Goal: Transaction & Acquisition: Purchase product/service

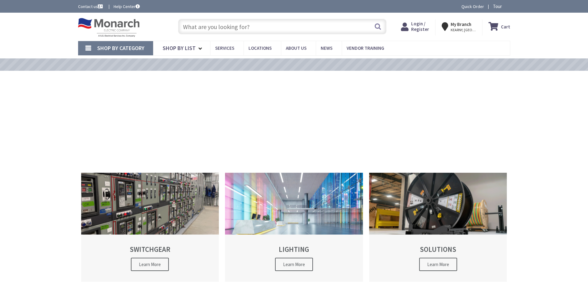
click at [429, 26] on span "Login / Register" at bounding box center [420, 26] width 18 height 11
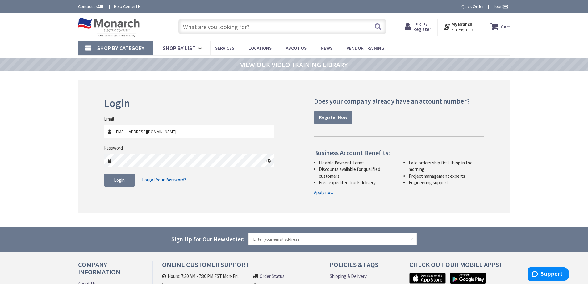
click at [269, 158] on icon at bounding box center [268, 160] width 5 height 5
click at [111, 182] on button "Login" at bounding box center [119, 180] width 31 height 13
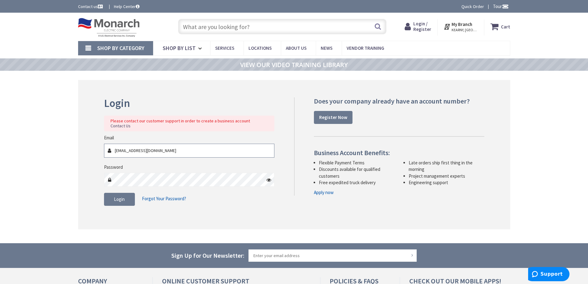
click at [134, 145] on input "phil@lvddesigngroup.com" at bounding box center [189, 151] width 171 height 14
type input "[EMAIL_ADDRESS][DOMAIN_NAME]"
click at [119, 193] on button "Login" at bounding box center [119, 199] width 31 height 13
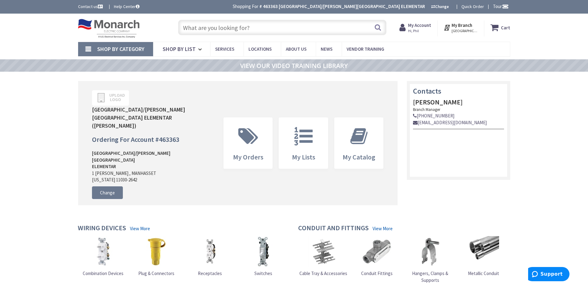
click at [240, 31] on input "text" at bounding box center [282, 27] width 208 height 15
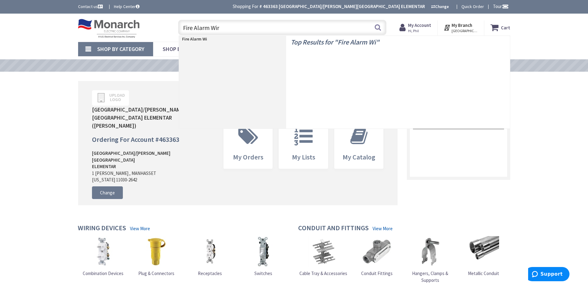
type input "Fire Alarm Wire"
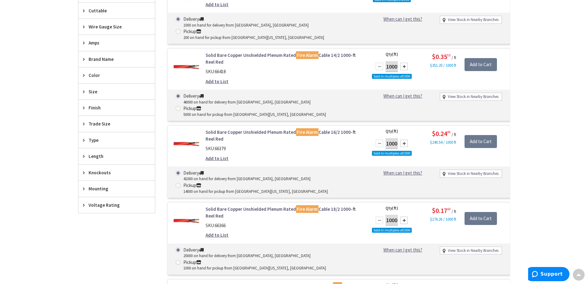
scroll to position [279, 0]
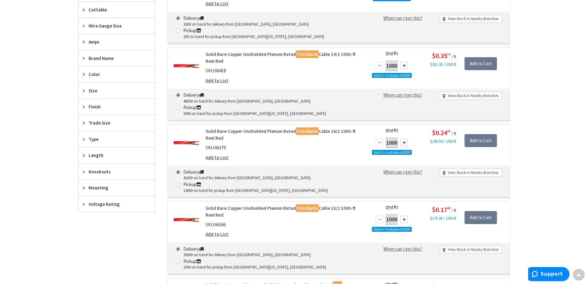
click at [181, 105] on span at bounding box center [178, 107] width 5 height 5
click at [181, 105] on input "Pickup 5000 on hand for pickup from Port Washington, NY" at bounding box center [179, 107] width 4 height 4
radio input "true"
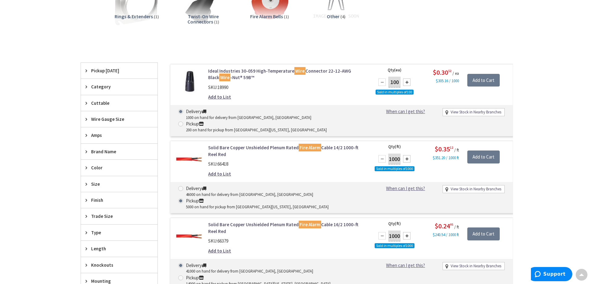
scroll to position [186, 0]
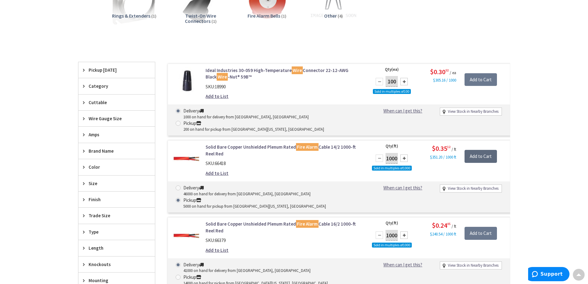
click at [473, 150] on input "Add to Cart" at bounding box center [481, 156] width 32 height 13
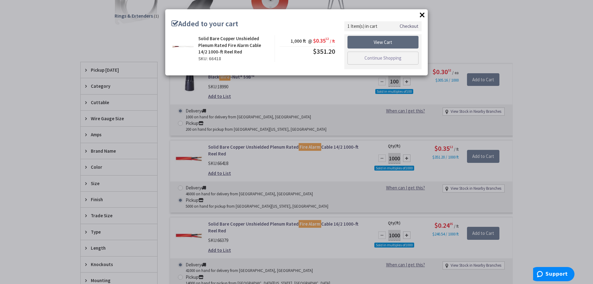
click at [384, 46] on link "View Cart" at bounding box center [382, 42] width 71 height 13
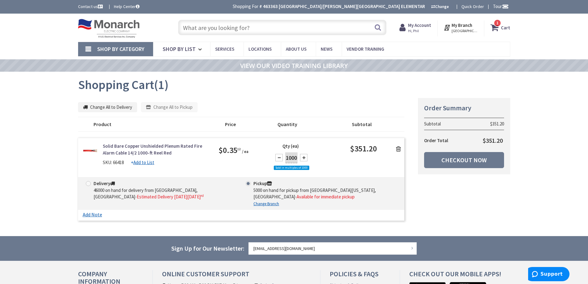
click at [85, 50] on link "Shop By Category" at bounding box center [115, 49] width 75 height 14
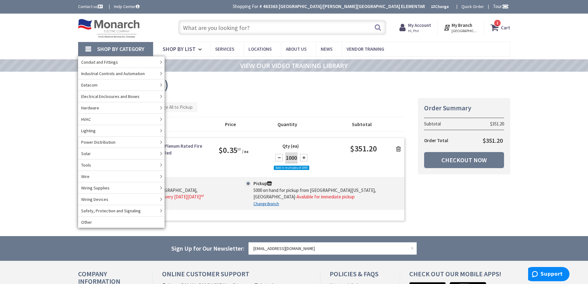
click at [235, 104] on div "Change All to Delivery Change All to Pickup" at bounding box center [241, 107] width 327 height 10
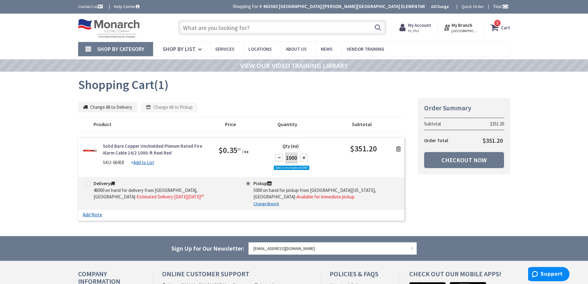
click at [110, 24] on img at bounding box center [109, 28] width 62 height 19
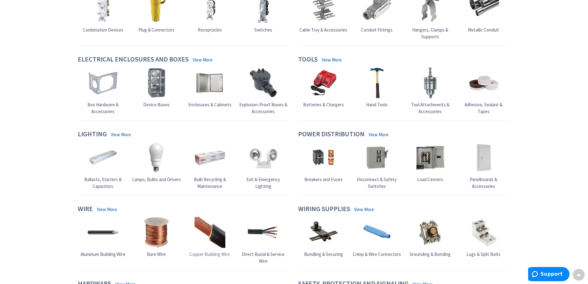
scroll to position [257, 0]
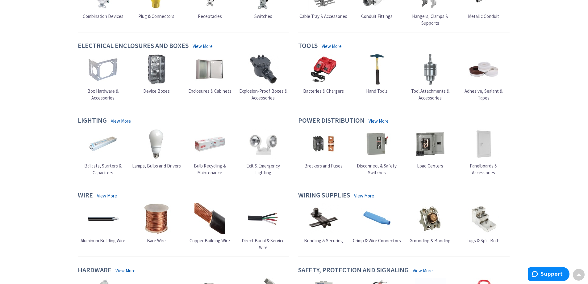
click at [166, 67] on img at bounding box center [156, 69] width 31 height 31
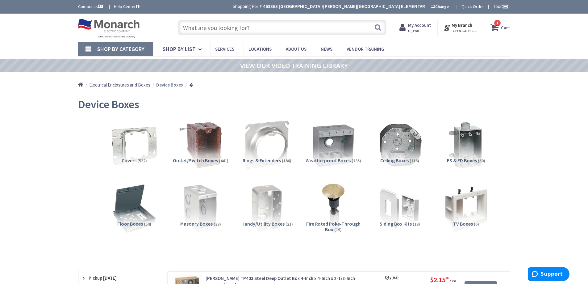
click at [252, 25] on input "text" at bounding box center [282, 27] width 208 height 15
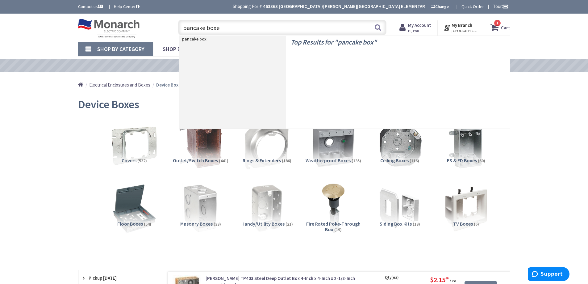
type input "pancake boxes"
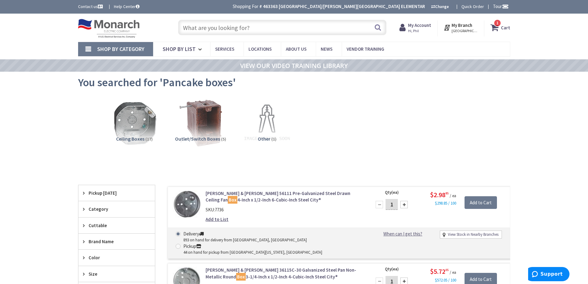
click at [230, 29] on input "text" at bounding box center [282, 27] width 208 height 15
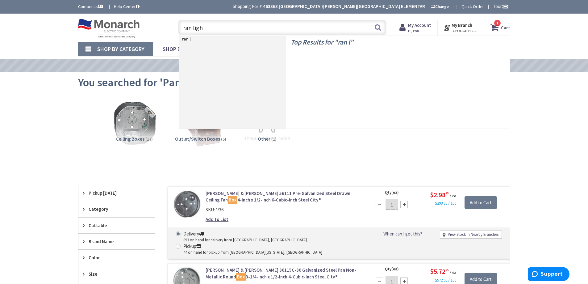
type input "ran light"
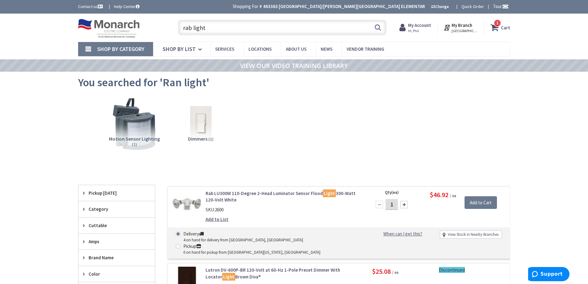
type input "rab light"
click at [136, 122] on img at bounding box center [134, 123] width 56 height 56
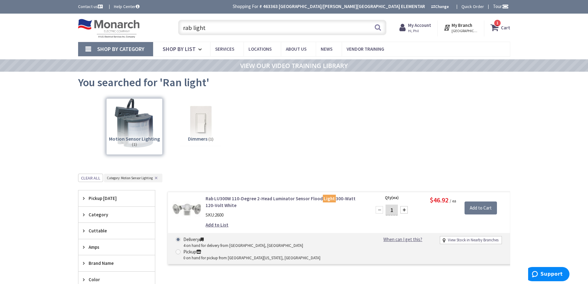
scroll to position [174, 0]
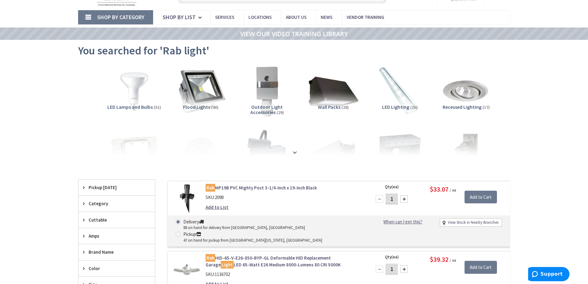
click at [205, 93] on img at bounding box center [201, 91] width 56 height 56
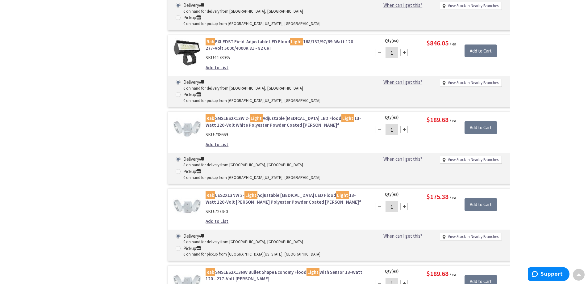
scroll to position [1245, 0]
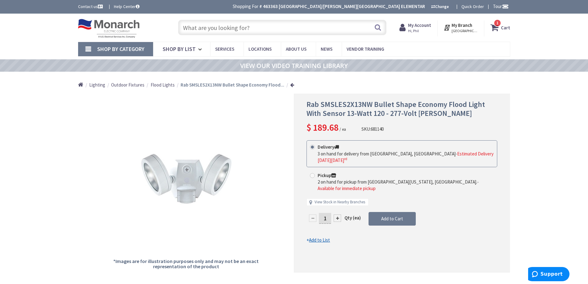
click at [287, 32] on input "text" at bounding box center [282, 27] width 208 height 15
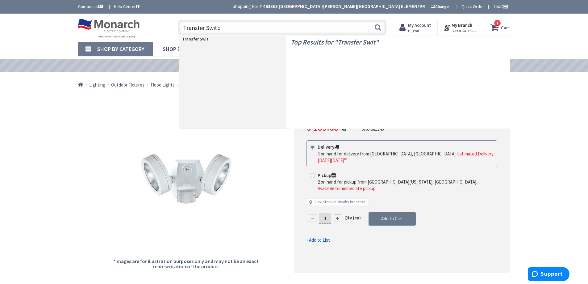
type input "Transfer Switch"
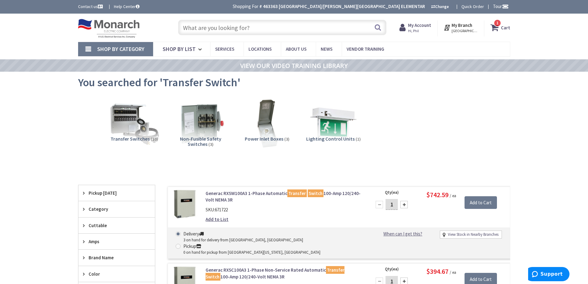
click at [241, 28] on input "text" at bounding box center [282, 27] width 208 height 15
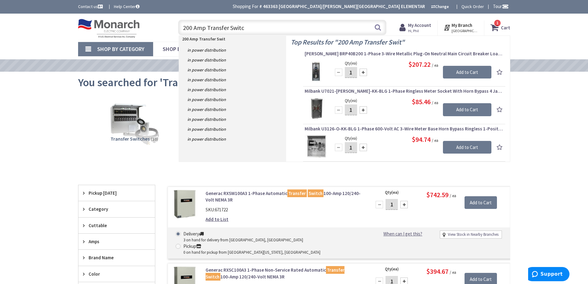
type input "200 Amp Transfer Switch"
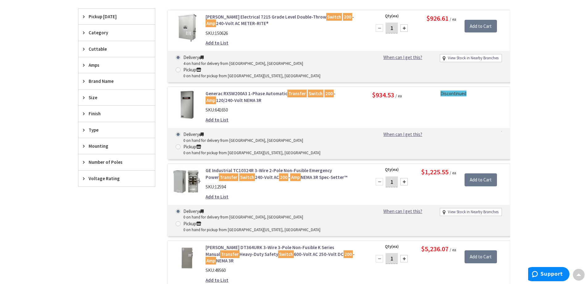
scroll to position [163, 0]
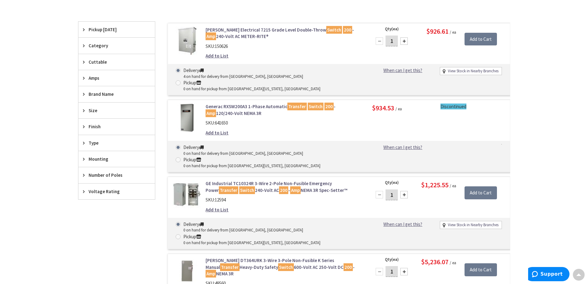
click at [260, 103] on link "Generac RXSW200A3 1-Phase Automatic Transfer Switch 200 - Amp 120/240-Volt NEMA…" at bounding box center [284, 109] width 157 height 13
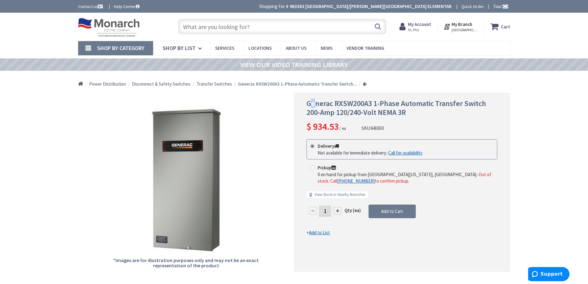
drag, startPoint x: 310, startPoint y: 100, endPoint x: 317, endPoint y: 99, distance: 6.6
click at [317, 99] on span "Generac RXSW200A3 1-Phase Automatic Transfer Switch 200-Amp 120/240-Volt NEMA 3R" at bounding box center [397, 108] width 180 height 19
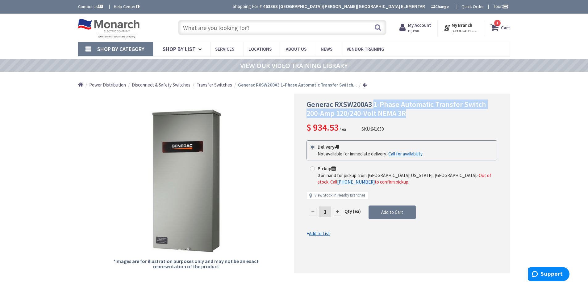
drag, startPoint x: 373, startPoint y: 103, endPoint x: 408, endPoint y: 117, distance: 37.7
click at [408, 117] on h1 "Generac RXSW200A3 1-Phase Automatic Transfer Switch 200-Amp 120/240-Volt NEMA 3R" at bounding box center [402, 109] width 191 height 18
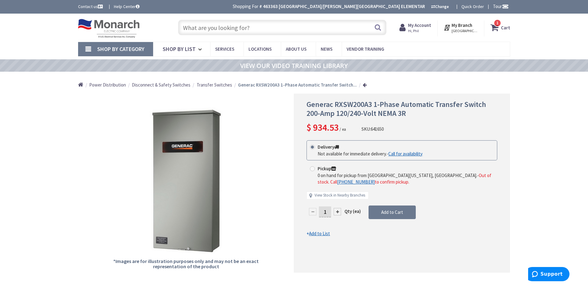
click at [287, 29] on input "text" at bounding box center [282, 27] width 208 height 15
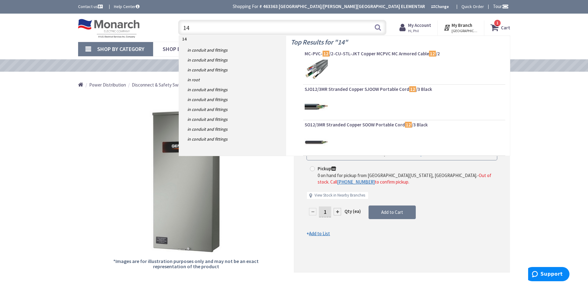
drag, startPoint x: 196, startPoint y: 26, endPoint x: 140, endPoint y: 26, distance: 55.6
click at [140, 26] on div "Toggle Nav 14 14 Search 1 1 1 items Cart My Cart 1" at bounding box center [294, 27] width 442 height 21
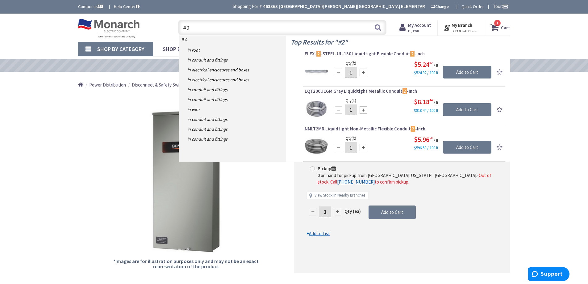
type input "#2"
click at [125, 28] on img at bounding box center [109, 28] width 62 height 19
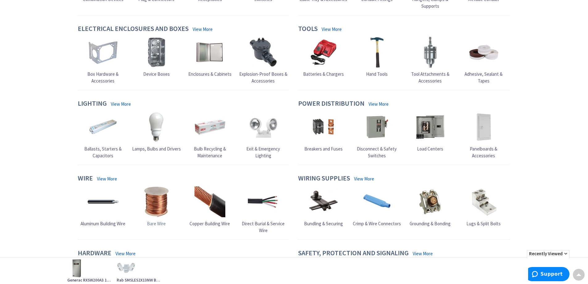
scroll to position [288, 0]
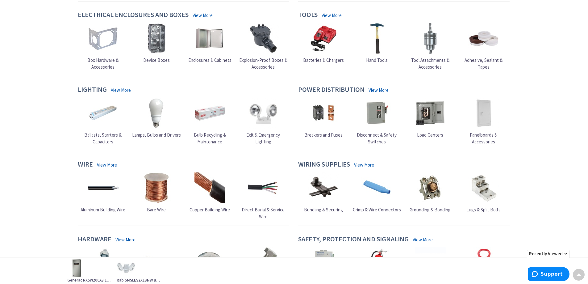
click at [217, 172] on img at bounding box center [210, 187] width 31 height 31
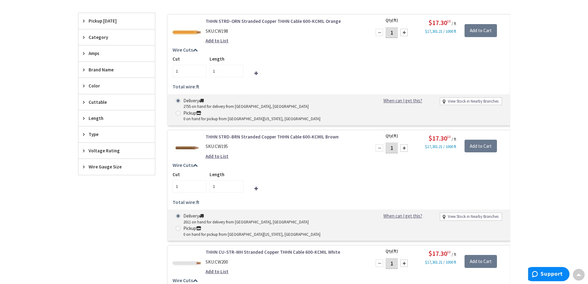
scroll to position [124, 0]
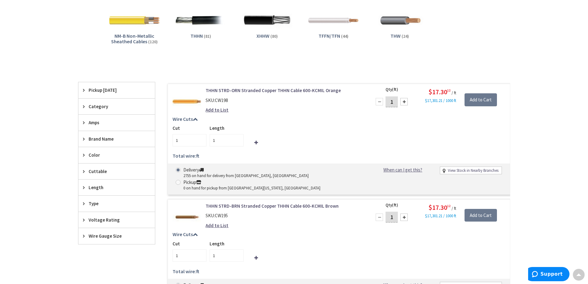
click at [104, 116] on div "Amps" at bounding box center [116, 123] width 77 height 16
click at [97, 196] on button "Show more" at bounding box center [116, 198] width 77 height 10
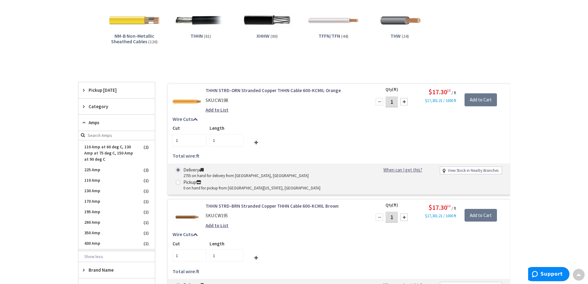
scroll to position [430, 0]
click at [101, 210] on span "195 Amp" at bounding box center [116, 212] width 77 height 10
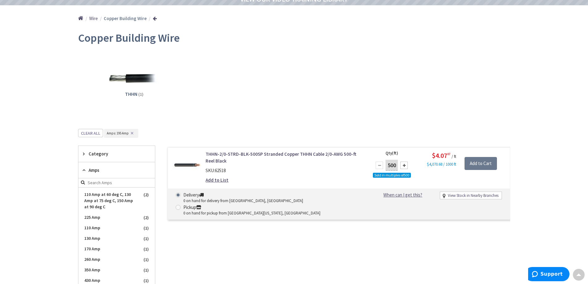
scroll to position [0, 0]
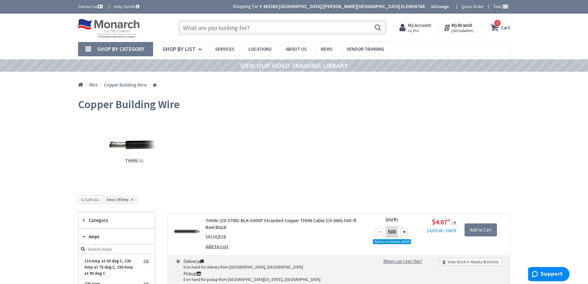
click at [247, 25] on input "text" at bounding box center [282, 27] width 208 height 15
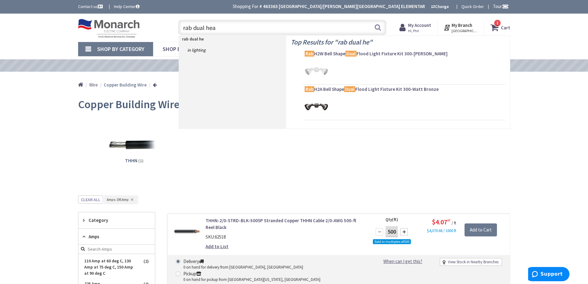
type input "rab dual head"
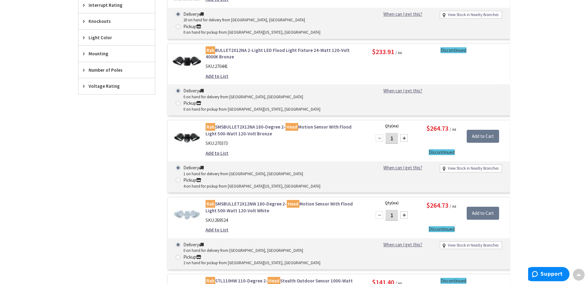
scroll to position [457, 0]
click at [249, 200] on link "Rab SMSBULLET2X12NW 180-Degree 2- Head Motion Sensor With Flood Light 500-Watt …" at bounding box center [284, 206] width 157 height 13
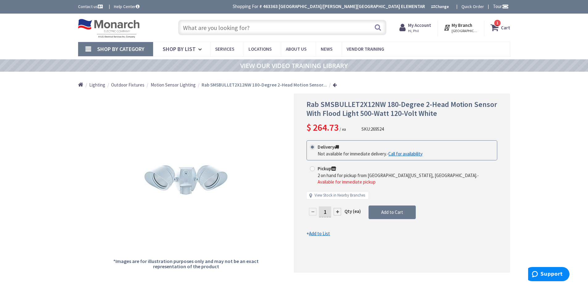
click at [182, 84] on span "Motion Sensor Lighting" at bounding box center [173, 85] width 45 height 6
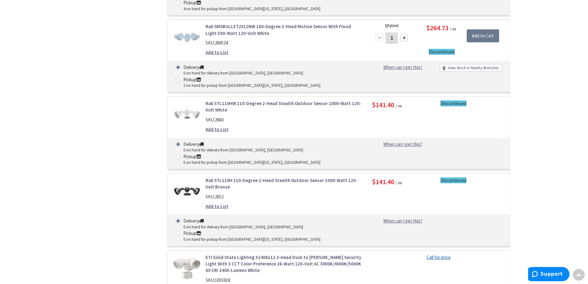
scroll to position [526, 0]
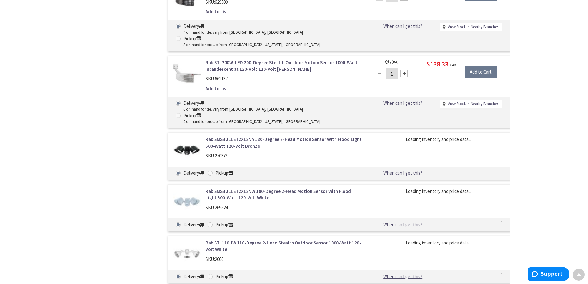
scroll to position [463, 0]
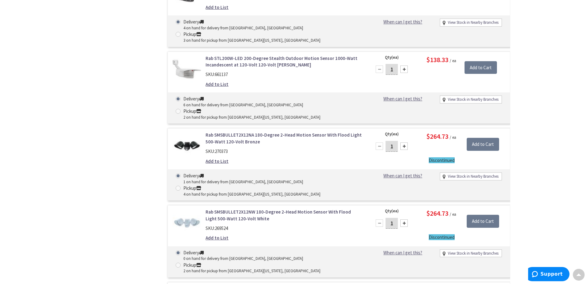
click at [261, 208] on link "Rab SMSBULLET2X12NW 180-Degree 2-Head Motion Sensor With Flood Light 500-Watt 1…" at bounding box center [284, 214] width 157 height 13
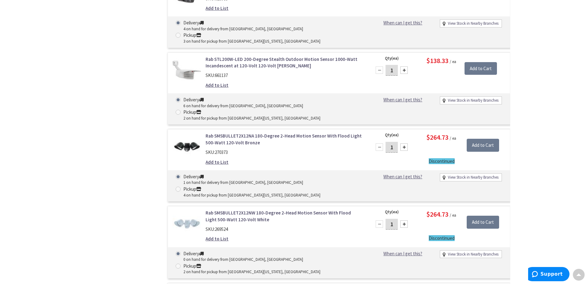
scroll to position [464, 0]
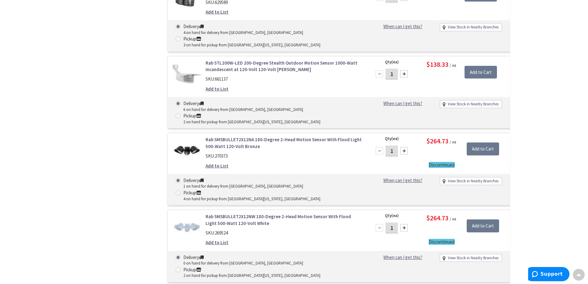
scroll to position [495, 0]
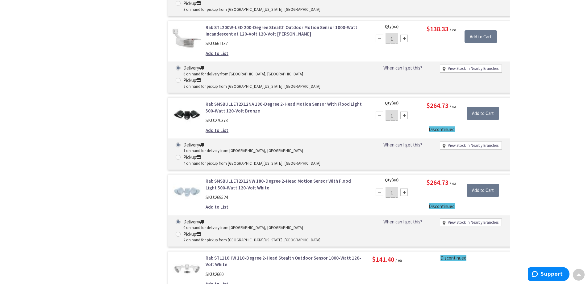
click at [270, 178] on link "Rab SMSBULLET2X12NW 180-Degree 2-Head Motion Sensor With Flood Light 500-Watt 1…" at bounding box center [284, 184] width 157 height 13
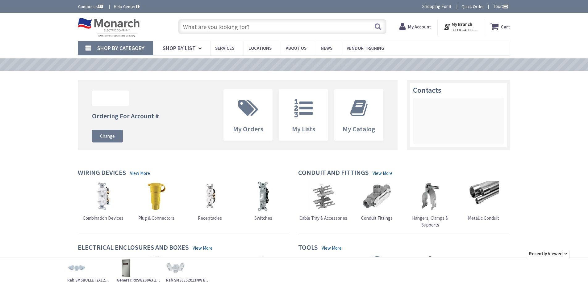
click at [288, 32] on input "text" at bounding box center [282, 26] width 208 height 15
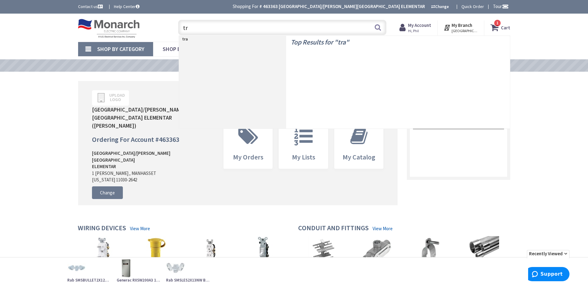
type input "t"
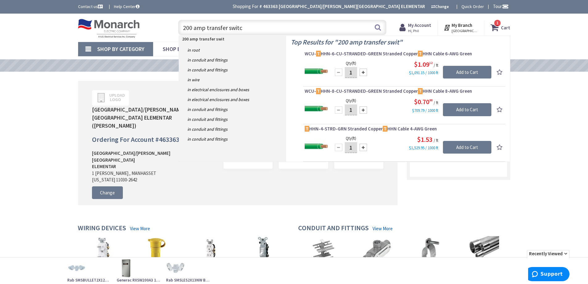
type input "200 amp transfer switch"
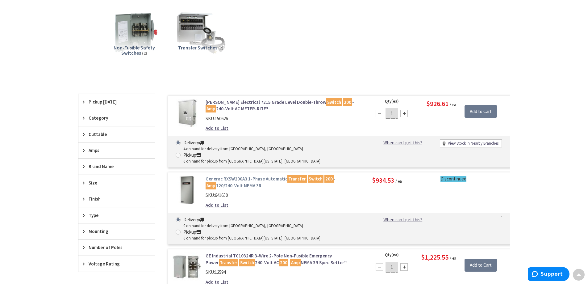
scroll to position [124, 0]
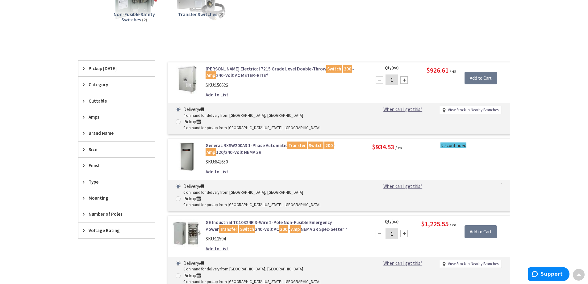
click at [258, 142] on link "Generac RXSW200A3 1-Phase Automatic Transfer Switch 200 - Amp 120/240-Volt NEMA…" at bounding box center [284, 148] width 157 height 13
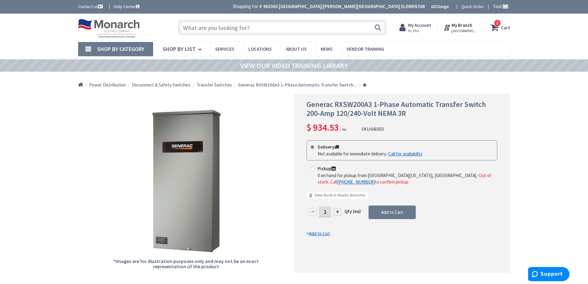
click at [289, 28] on input "text" at bounding box center [282, 27] width 208 height 15
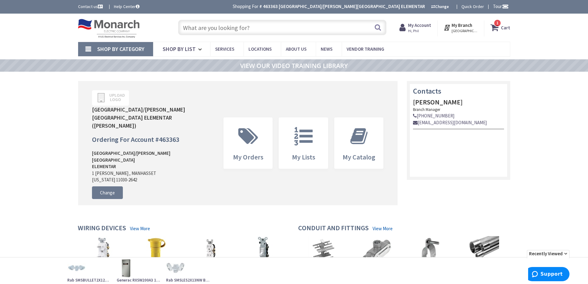
click at [270, 27] on input "text" at bounding box center [282, 27] width 208 height 15
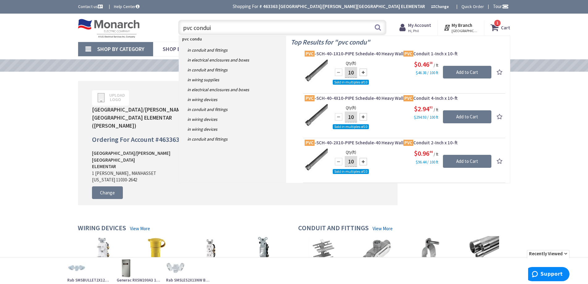
type input "pvc conduit"
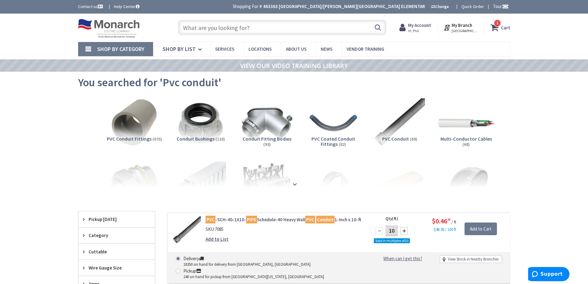
click at [476, 131] on img at bounding box center [466, 123] width 56 height 56
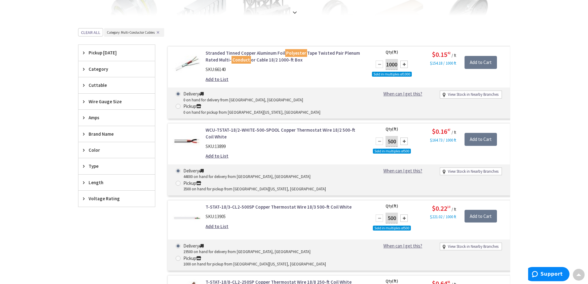
scroll to position [138, 0]
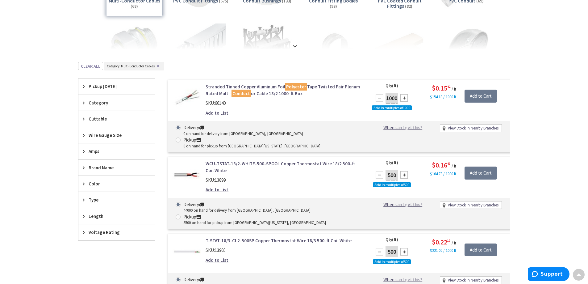
click at [103, 154] on span "Amps" at bounding box center [114, 151] width 50 height 6
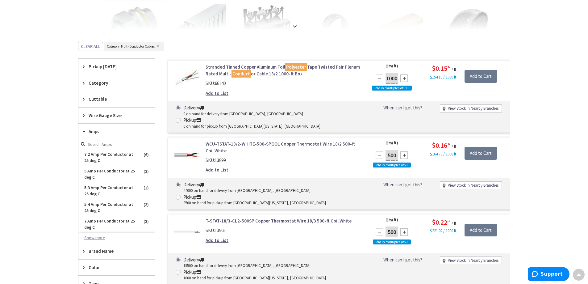
scroll to position [169, 0]
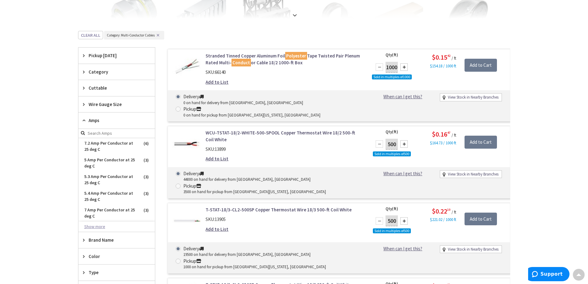
click at [96, 228] on button "Show more" at bounding box center [116, 226] width 77 height 10
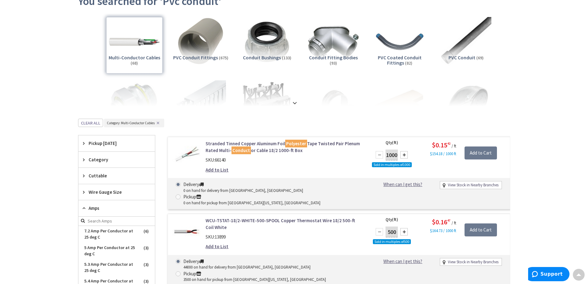
scroll to position [0, 0]
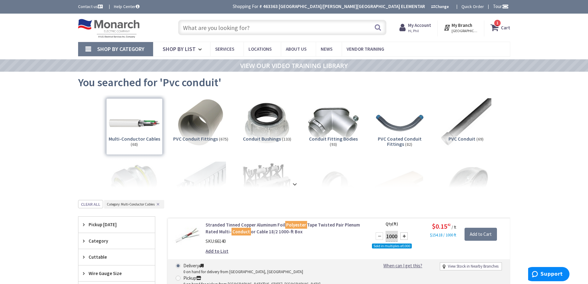
click at [121, 52] on span "Shop By Category" at bounding box center [120, 48] width 47 height 7
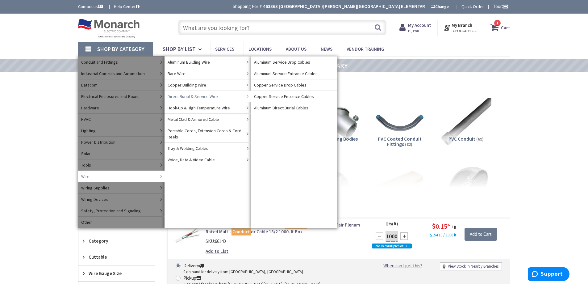
click at [204, 97] on span "Direct Burial & Service Wire" at bounding box center [193, 96] width 50 height 6
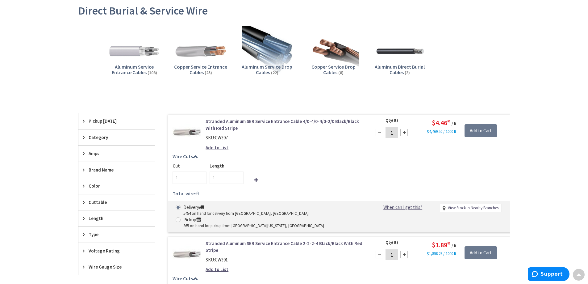
scroll to position [124, 0]
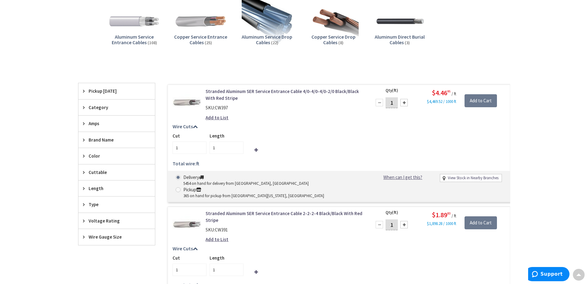
click at [88, 123] on div "Amps" at bounding box center [116, 123] width 77 height 16
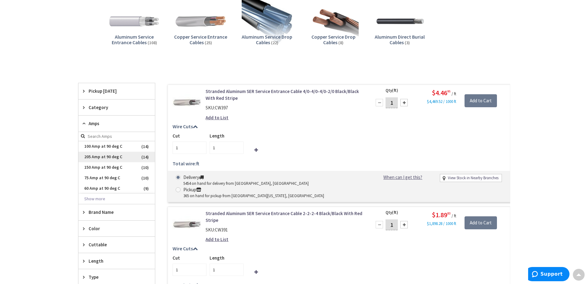
click at [117, 157] on span "205 Amp at 90 deg C" at bounding box center [116, 157] width 77 height 10
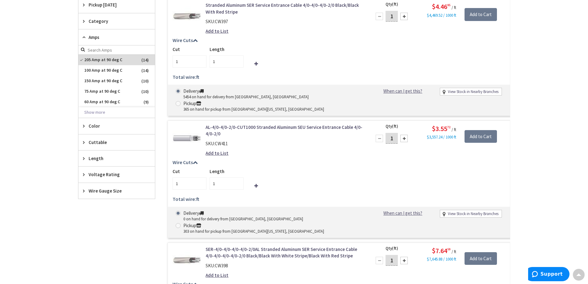
scroll to position [185, 0]
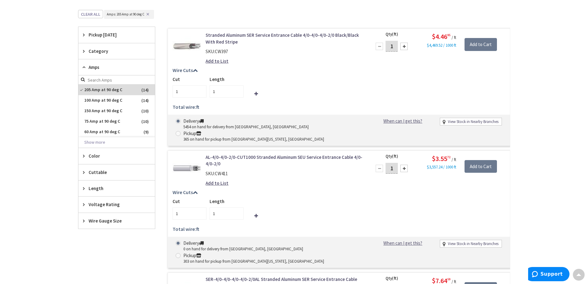
click at [107, 48] on span "Category" at bounding box center [114, 51] width 50 height 6
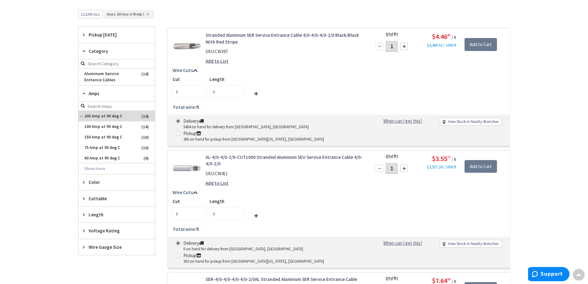
click at [107, 48] on span "Category" at bounding box center [114, 51] width 50 height 6
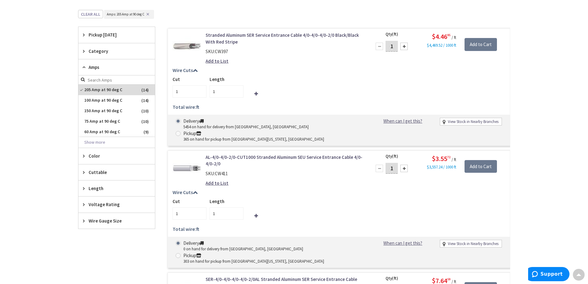
click at [102, 70] on span "Amps" at bounding box center [114, 67] width 50 height 6
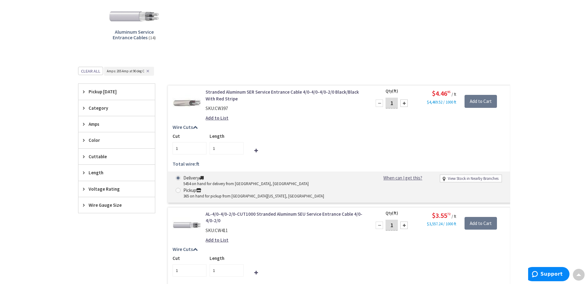
scroll to position [124, 0]
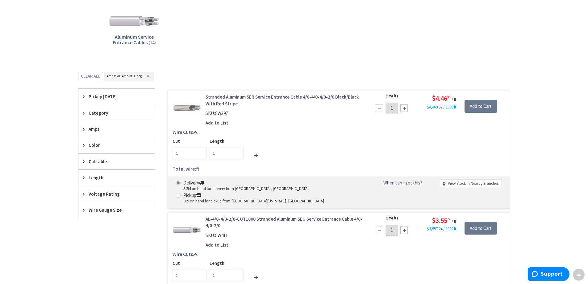
click at [149, 76] on button "✕" at bounding box center [148, 76] width 7 height 4
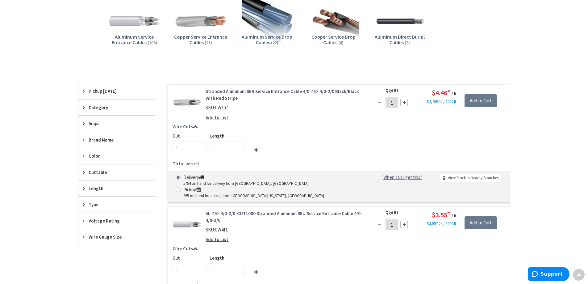
click at [208, 35] on span "Copper Service Entrance Cables" at bounding box center [200, 40] width 53 height 12
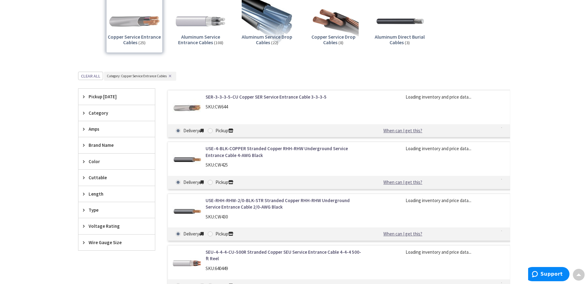
scroll to position [195, 0]
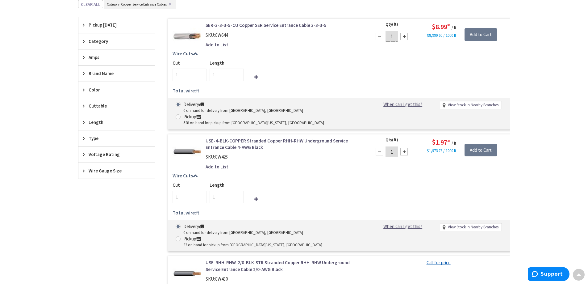
click at [104, 61] on div "Amps" at bounding box center [116, 57] width 77 height 16
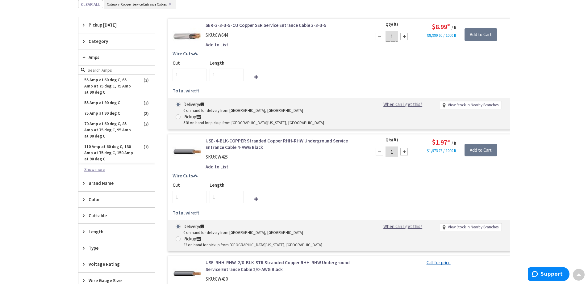
click at [97, 169] on button "Show more" at bounding box center [116, 169] width 77 height 10
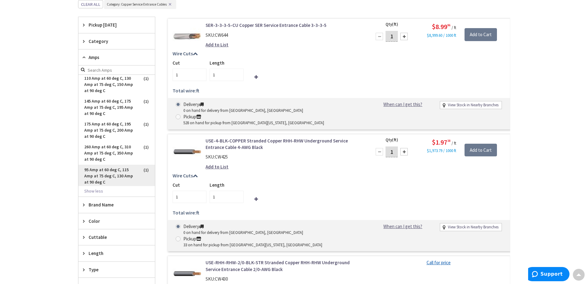
scroll to position [70, 0]
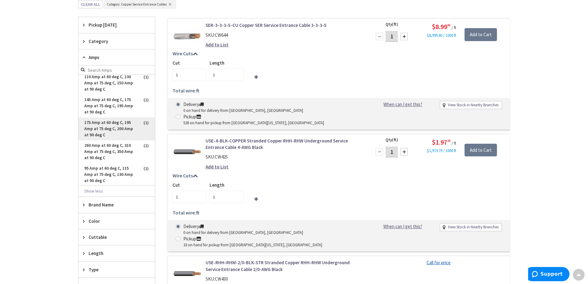
click at [113, 130] on span "175 Amp at 60 deg C, 195 Amp at 75 deg C, 200 Amp at 90 deg C" at bounding box center [116, 128] width 77 height 23
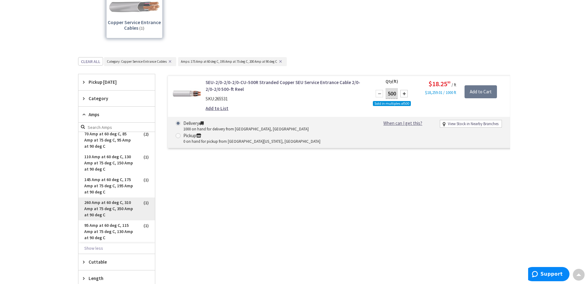
scroll to position [133, 0]
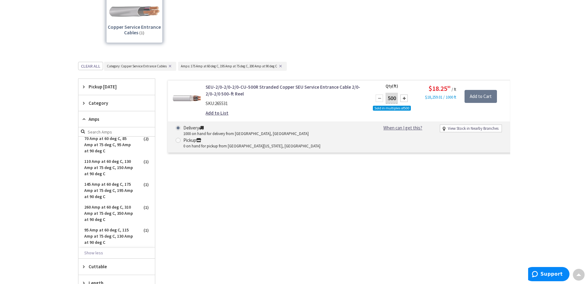
click at [112, 120] on span "Amps" at bounding box center [114, 119] width 50 height 6
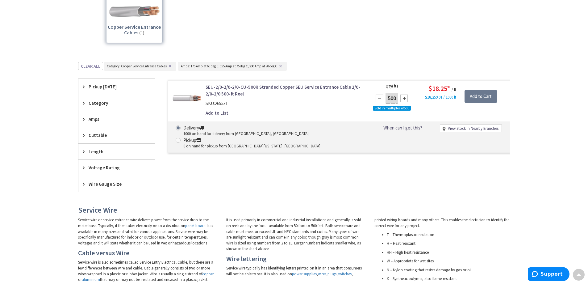
click at [112, 120] on span "Amps" at bounding box center [114, 119] width 50 height 6
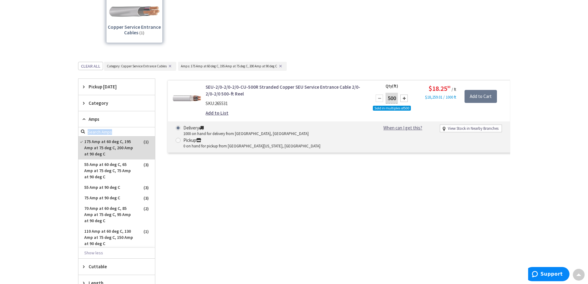
click at [282, 65] on button "✕" at bounding box center [280, 66] width 7 height 4
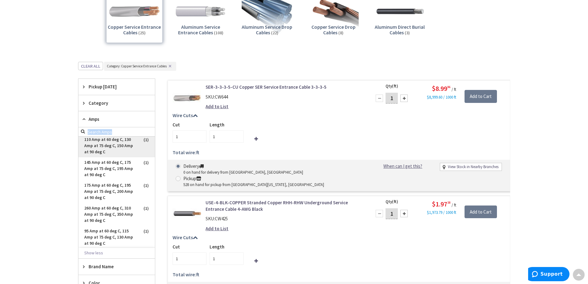
scroll to position [70, 0]
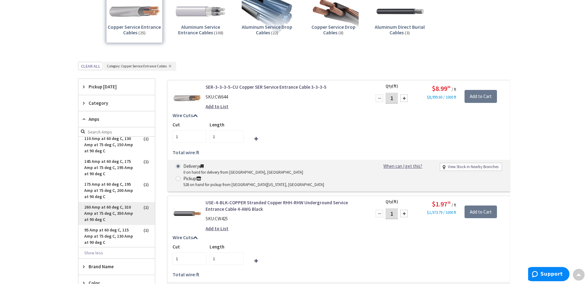
click at [119, 209] on span "260 Amp at 60 deg C, 310 Amp at 75 deg C, 350 Amp at 90 deg C" at bounding box center [116, 213] width 77 height 23
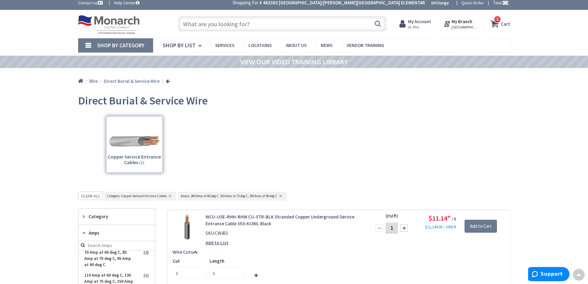
scroll to position [0, 0]
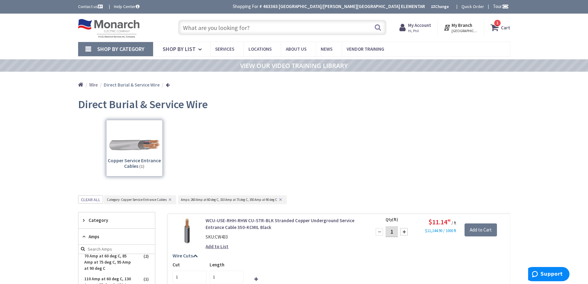
click at [339, 33] on input "text" at bounding box center [282, 27] width 208 height 15
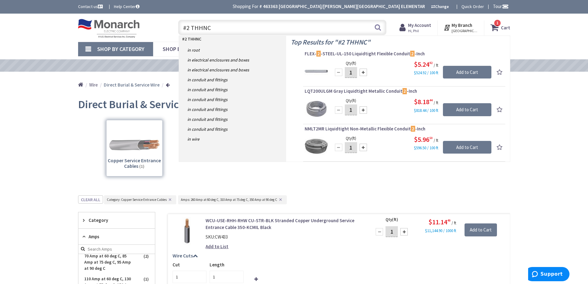
type input "#2 THHN"
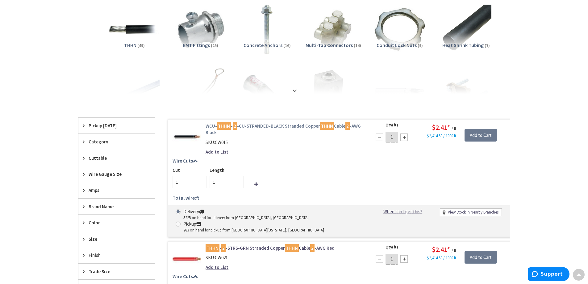
scroll to position [94, 0]
